Goal: Check status: Check status

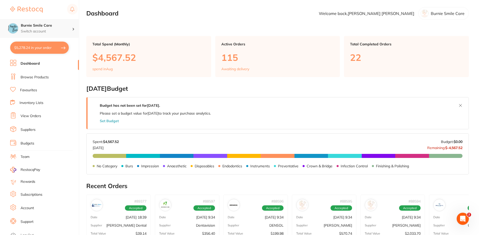
click at [67, 26] on h4 "Burnie Smile Care" at bounding box center [46, 25] width 51 height 5
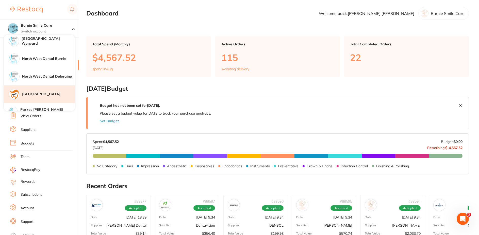
scroll to position [101, 0]
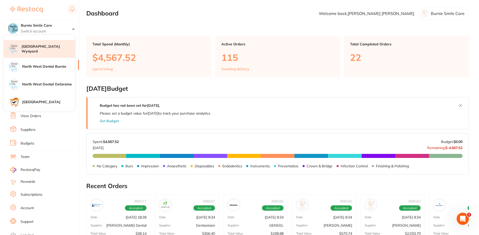
click at [54, 48] on h4 "[GEOGRAPHIC_DATA] Wynyard" at bounding box center [48, 49] width 53 height 10
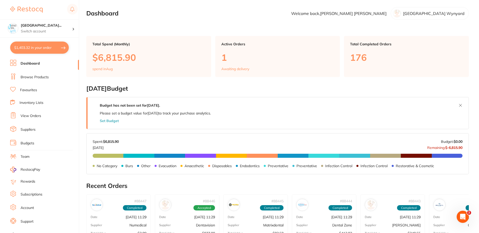
click at [37, 61] on li "Dashboard" at bounding box center [44, 64] width 69 height 8
click at [26, 117] on link "View Orders" at bounding box center [31, 116] width 21 height 5
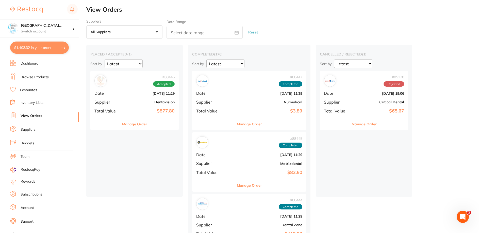
click at [140, 101] on b "Dentavision" at bounding box center [149, 102] width 51 height 4
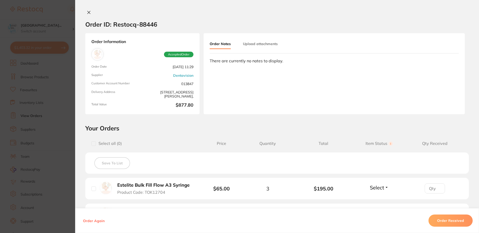
click at [88, 14] on icon at bounding box center [89, 12] width 4 height 4
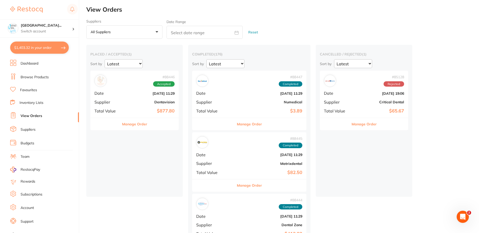
click at [126, 100] on b "Dentavision" at bounding box center [149, 102] width 51 height 4
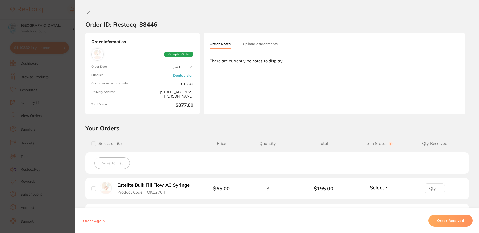
click at [88, 12] on icon at bounding box center [89, 12] width 3 height 3
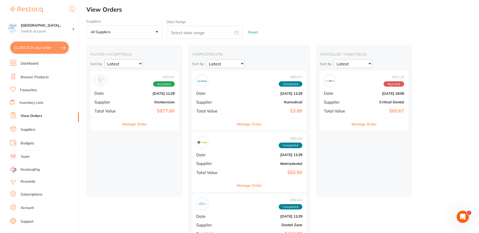
click at [243, 99] on div "# 88447 Completed Date Aug 1 2025, 11:29 Supplier Numedical Total Value $3.89" at bounding box center [249, 94] width 114 height 47
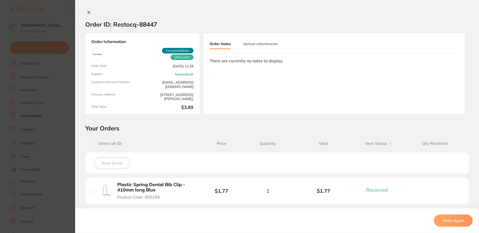
click at [87, 13] on icon at bounding box center [89, 12] width 4 height 4
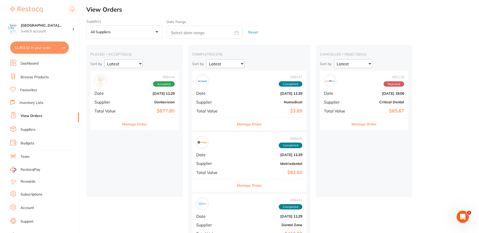
click at [236, 159] on div "# 88445 Completed Date Aug 1 2025, 11:29 Supplier Matrixdental Total Value $82.…" at bounding box center [249, 155] width 114 height 47
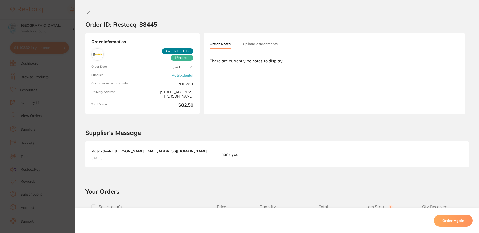
click at [85, 13] on button at bounding box center [88, 12] width 7 height 5
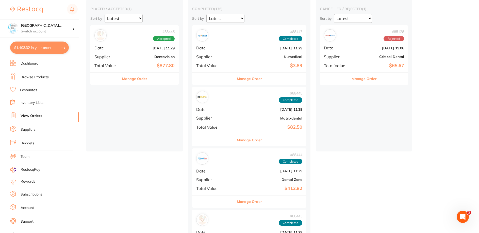
scroll to position [51, 0]
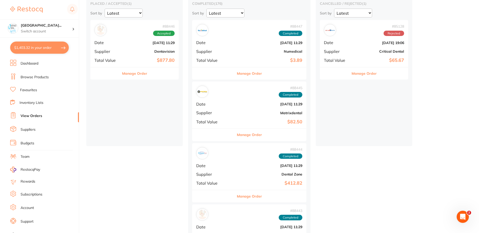
click at [234, 173] on b "Dental Zone" at bounding box center [268, 174] width 68 height 4
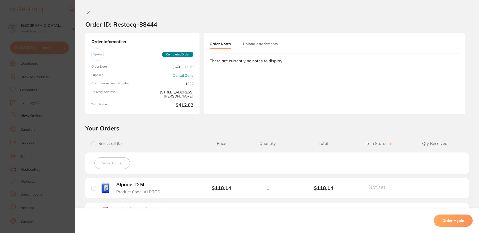
click at [85, 10] on button at bounding box center [88, 12] width 7 height 5
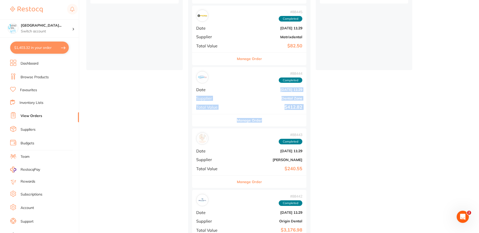
drag, startPoint x: 228, startPoint y: 91, endPoint x: 218, endPoint y: 154, distance: 63.7
click at [250, 120] on div "# 88444 Completed Date Aug 1 2025, 11:29 Supplier Dental Zone Total Value $412.…" at bounding box center [249, 97] width 114 height 60
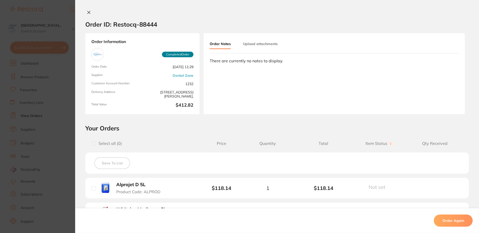
click at [218, 154] on section "Order ID: Restocq- 88444 Order Information Completed Order Order Date Aug 1 202…" at bounding box center [239, 116] width 479 height 233
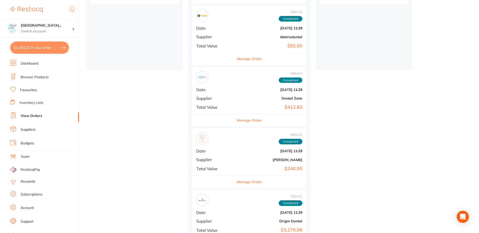
click at [234, 151] on b "Aug 1 2025, 11:29" at bounding box center [268, 151] width 68 height 4
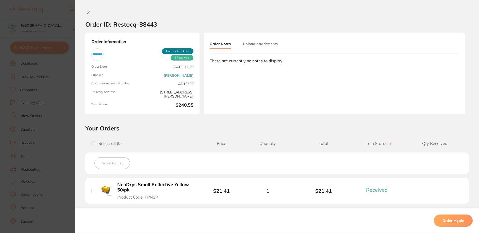
click at [87, 12] on icon at bounding box center [89, 12] width 4 height 4
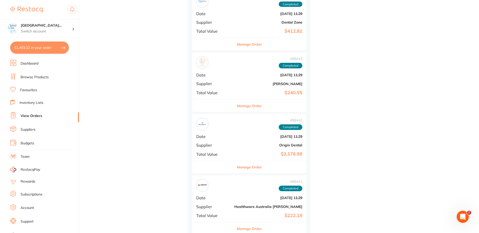
click at [219, 137] on span "Date" at bounding box center [213, 136] width 34 height 5
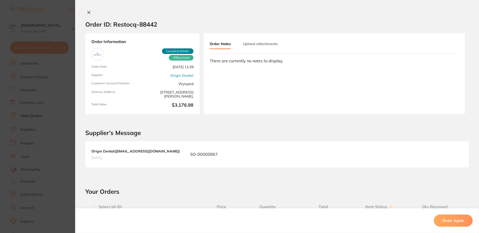
click at [88, 14] on icon at bounding box center [89, 12] width 4 height 4
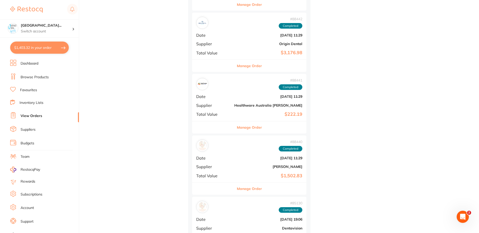
click at [218, 95] on span "Date" at bounding box center [213, 96] width 34 height 5
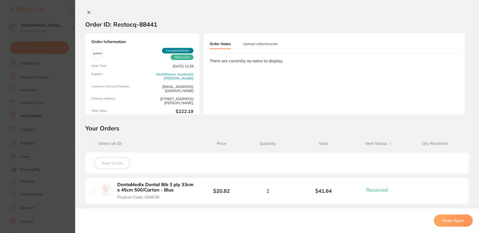
click at [88, 16] on div "Order ID: Restocq- 88441" at bounding box center [121, 24] width 72 height 18
click at [89, 12] on icon at bounding box center [89, 12] width 4 height 4
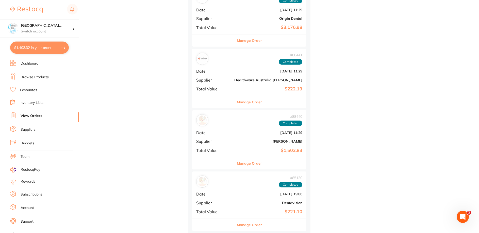
click at [232, 138] on div "# 88440 Completed Date Aug 1 2025, 11:29 Supplier Henry Schein Halas Total Valu…" at bounding box center [249, 133] width 114 height 47
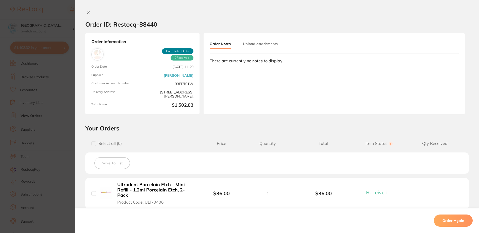
click at [87, 12] on icon at bounding box center [89, 12] width 4 height 4
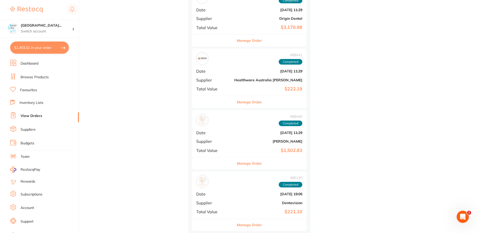
click at [226, 197] on div "# 85130 Completed Date Jul 1 2025, 19:06 Supplier Dentavision Total Value $221.…" at bounding box center [249, 195] width 114 height 47
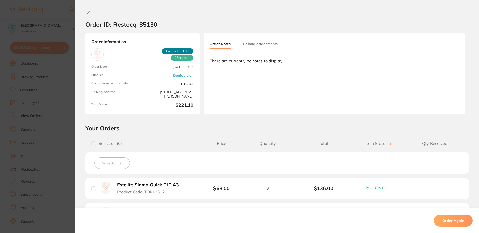
drag, startPoint x: 84, startPoint y: 14, endPoint x: 92, endPoint y: 21, distance: 9.9
click at [85, 14] on button at bounding box center [88, 12] width 7 height 5
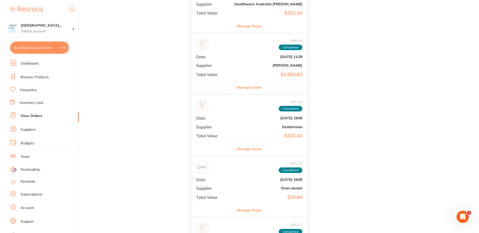
click at [231, 185] on div "# 85129 Completed Date Jul 1 2025, 19:06 Supplier Orien dental Total Value $29.…" at bounding box center [249, 180] width 114 height 47
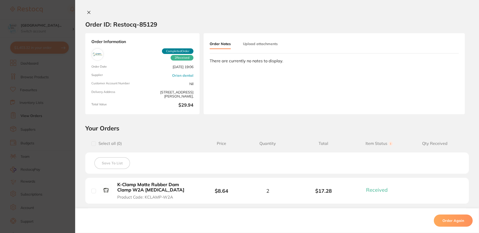
click at [83, 13] on div at bounding box center [277, 12] width 404 height 5
click at [85, 13] on button at bounding box center [88, 12] width 7 height 5
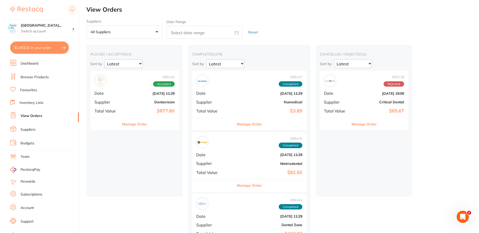
drag, startPoint x: 129, startPoint y: 99, endPoint x: 132, endPoint y: 99, distance: 3.6
click at [128, 99] on div "# 88446 Accepted Date Aug 1 2025, 11:29 Supplier Dentavision Total Value $877.80" at bounding box center [134, 94] width 88 height 47
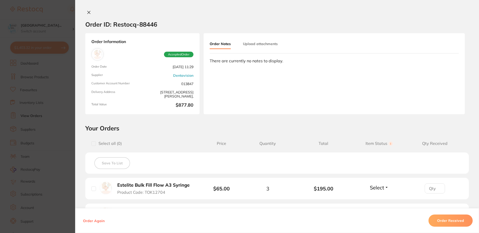
drag, startPoint x: 87, startPoint y: 11, endPoint x: 74, endPoint y: 1, distance: 16.6
click at [87, 11] on icon at bounding box center [89, 12] width 4 height 4
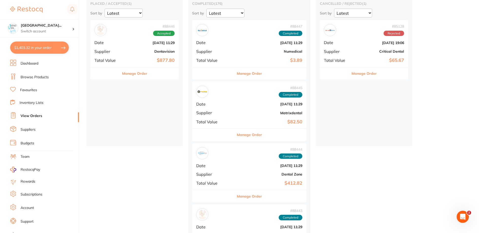
scroll to position [51, 0]
